Goal: Navigation & Orientation: Find specific page/section

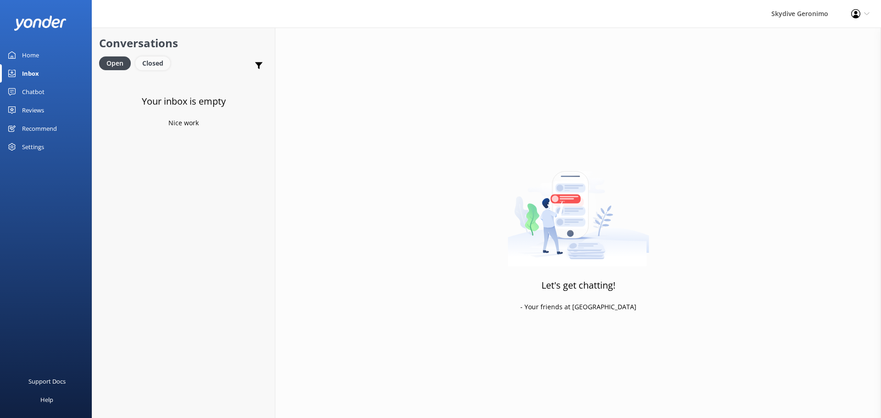
click at [150, 62] on div "Closed" at bounding box center [152, 63] width 35 height 14
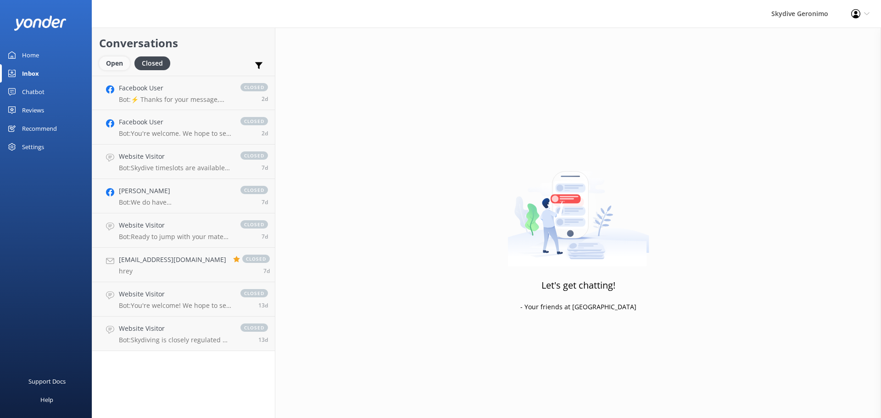
click at [118, 64] on div "Open" at bounding box center [114, 63] width 31 height 14
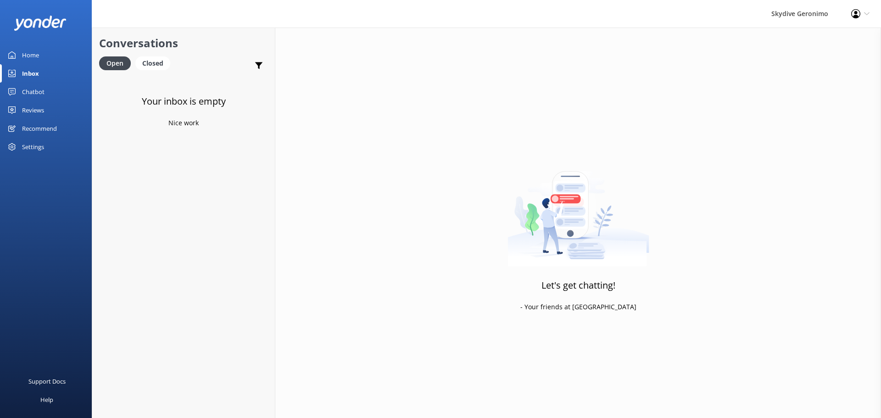
click at [39, 60] on link "Home" at bounding box center [46, 55] width 92 height 18
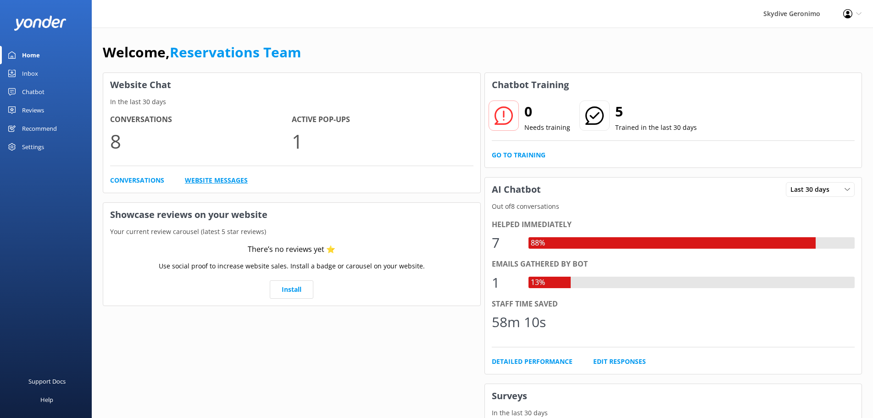
click at [211, 181] on link "Website Messages" at bounding box center [216, 180] width 63 height 10
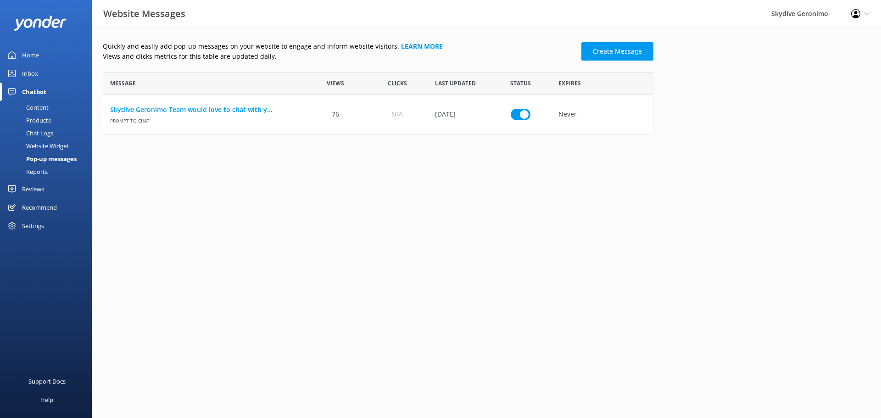
scroll to position [55, 543]
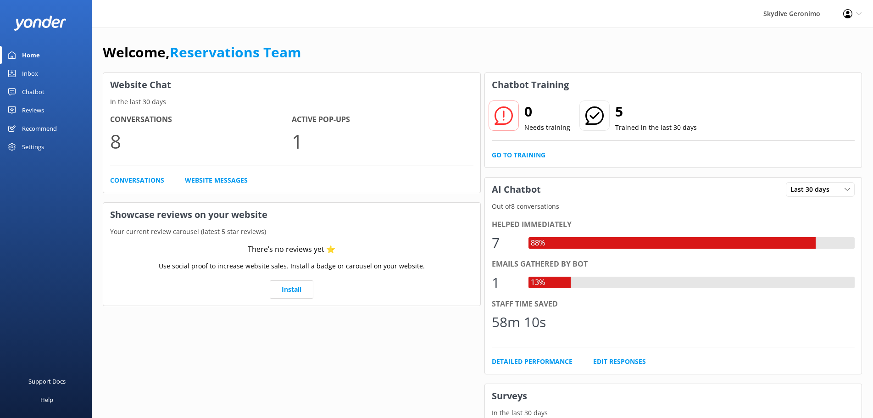
click at [113, 139] on p "8" at bounding box center [201, 141] width 182 height 31
click at [154, 179] on link "Conversations" at bounding box center [137, 180] width 54 height 10
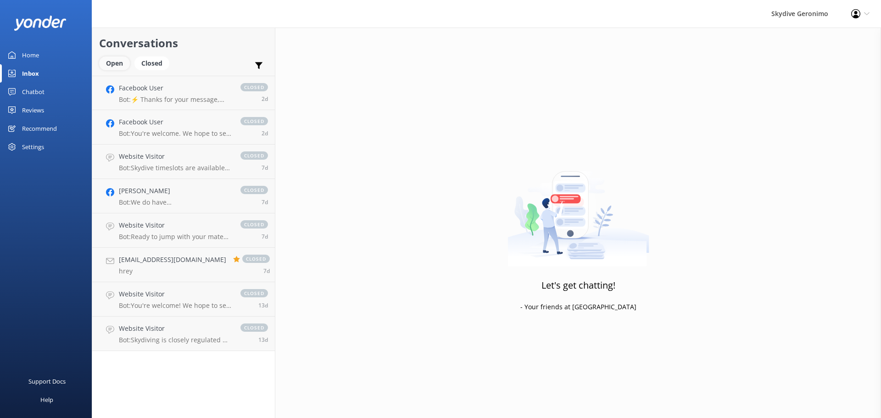
click at [116, 67] on div "Open" at bounding box center [114, 63] width 31 height 14
